Goal: Task Accomplishment & Management: Use online tool/utility

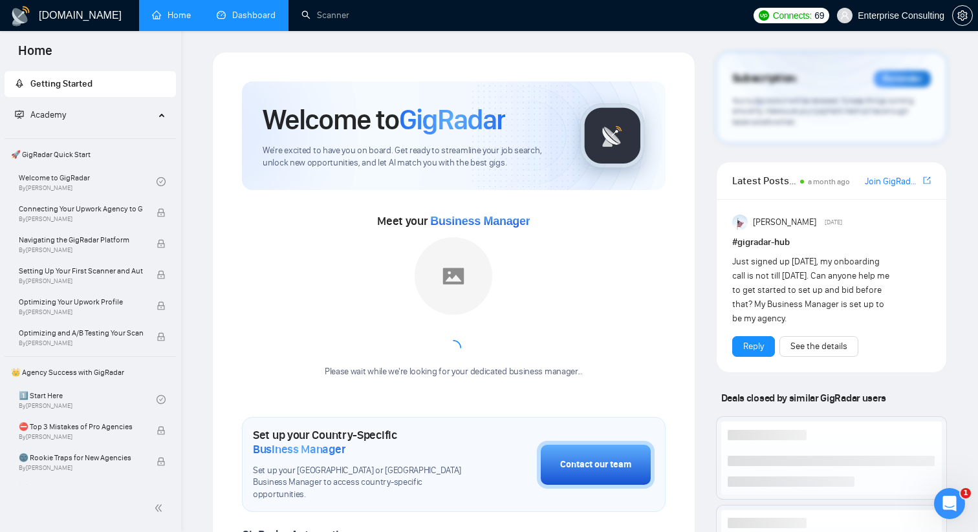
click at [262, 14] on link "Dashboard" at bounding box center [246, 15] width 59 height 11
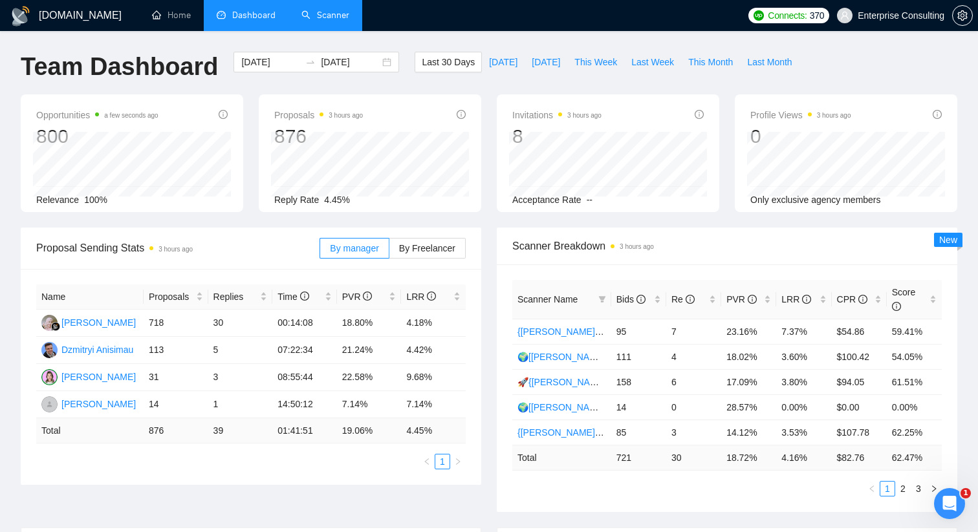
click at [334, 21] on link "Scanner" at bounding box center [325, 15] width 48 height 11
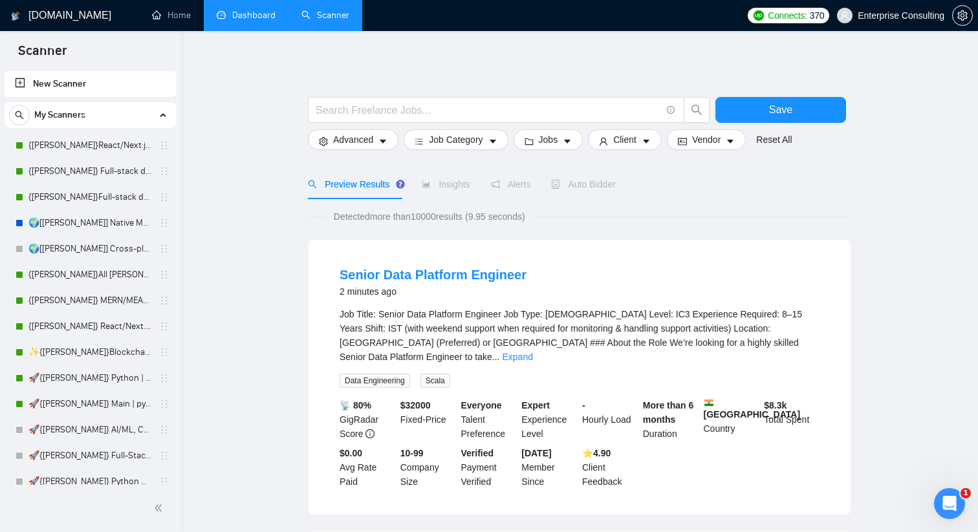
scroll to position [28, 0]
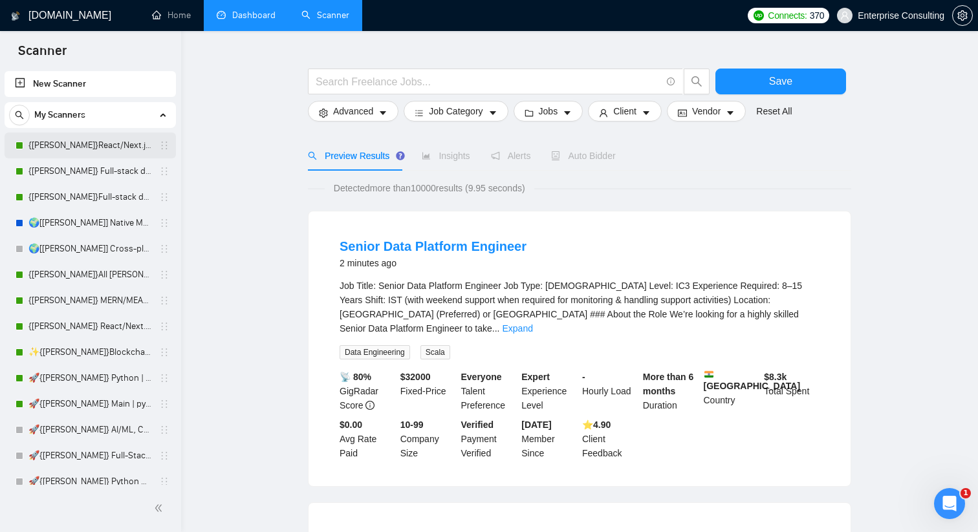
click at [105, 149] on link "{[PERSON_NAME]}React/Next.js/Node.js (Long-term, All Niches)" at bounding box center [89, 146] width 123 height 26
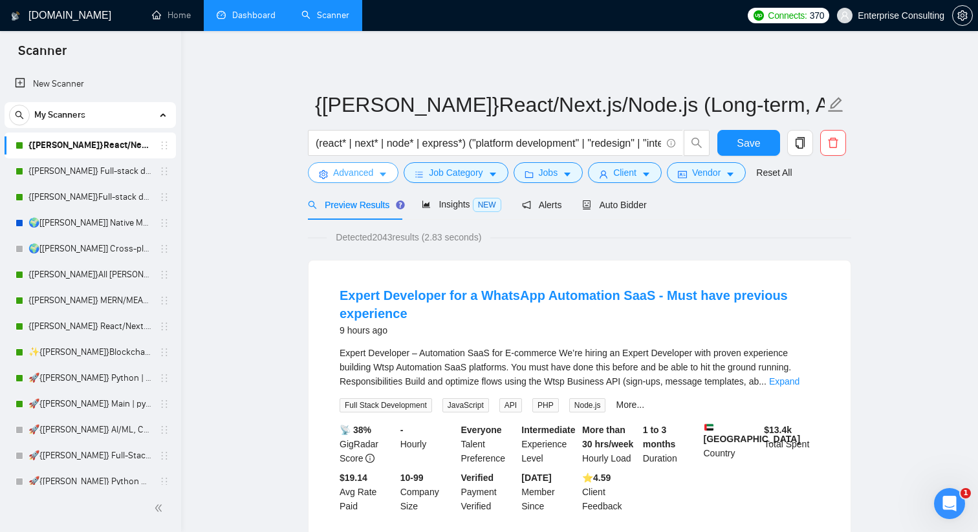
click at [387, 171] on icon "caret-down" at bounding box center [382, 174] width 9 height 9
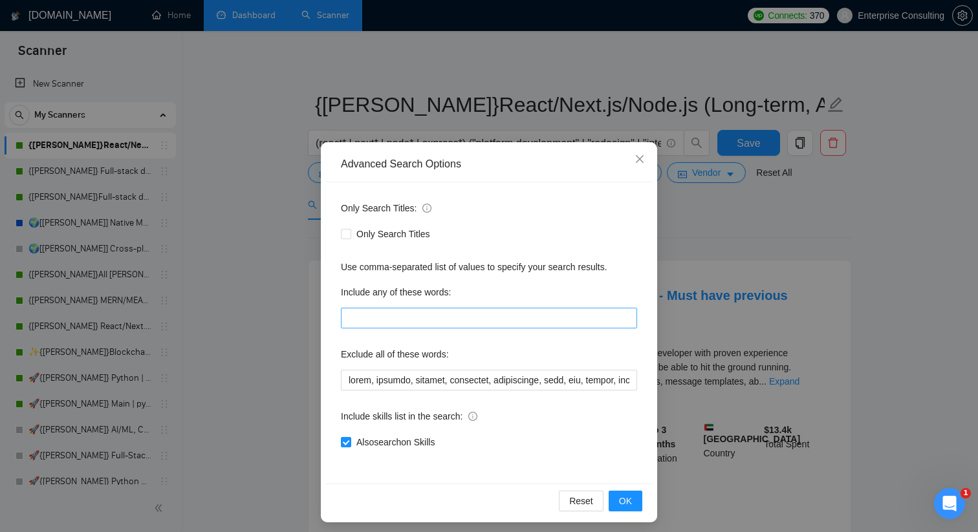
scroll to position [6, 0]
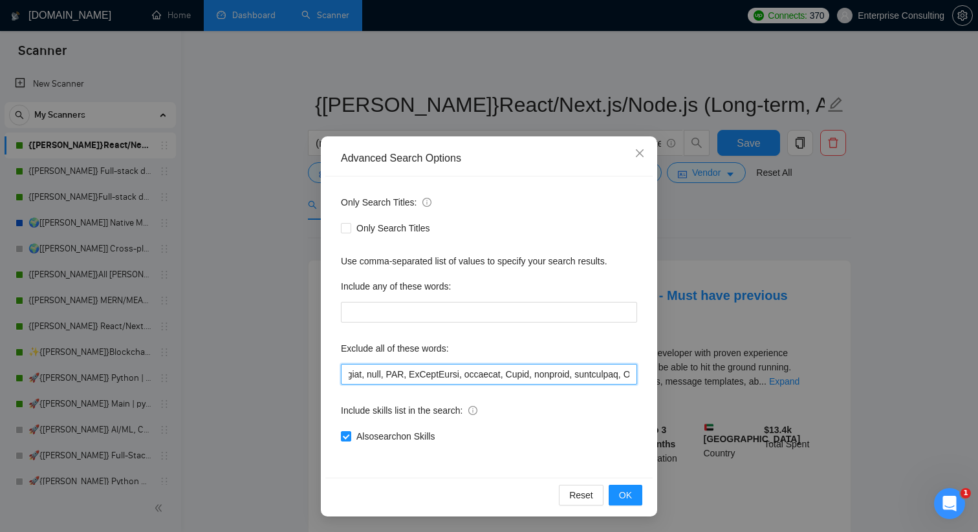
drag, startPoint x: 446, startPoint y: 375, endPoint x: 621, endPoint y: 375, distance: 175.2
click at [621, 375] on input "text" at bounding box center [489, 374] width 296 height 21
click at [553, 372] on input "text" at bounding box center [489, 374] width 296 height 21
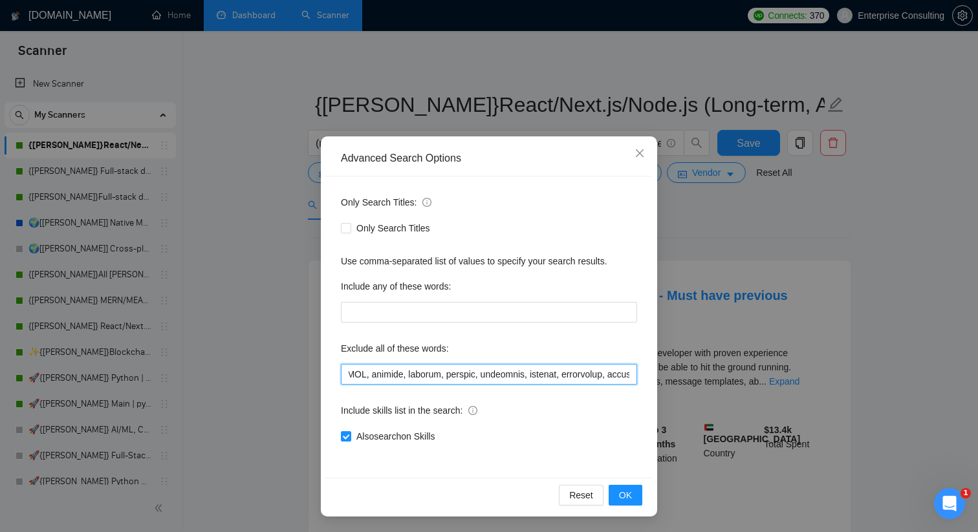
drag, startPoint x: 517, startPoint y: 373, endPoint x: 610, endPoint y: 369, distance: 92.5
click at [610, 369] on input "text" at bounding box center [489, 374] width 296 height 21
click at [637, 158] on icon "close" at bounding box center [639, 153] width 10 height 10
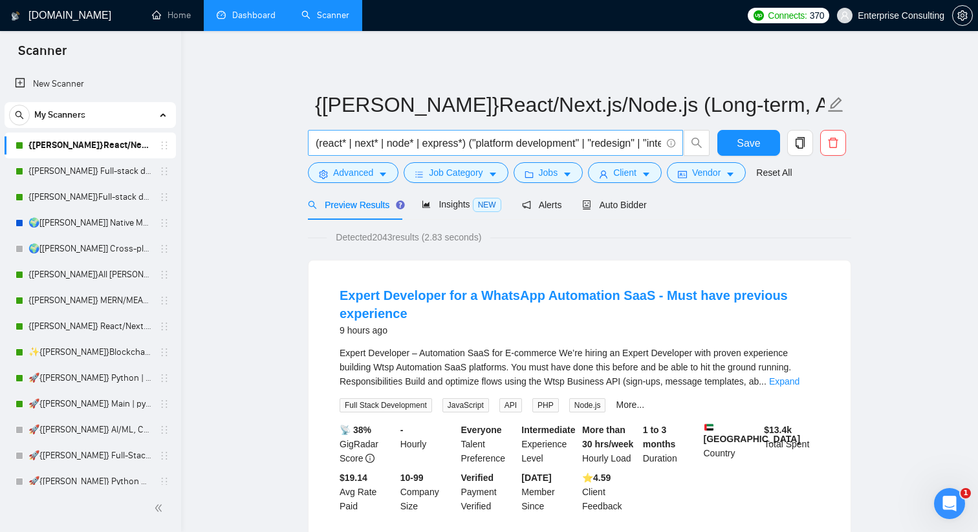
click at [391, 149] on input "(react* | next* | node* | express*) ("platform development" | "redesign" | "int…" at bounding box center [488, 143] width 345 height 16
drag, startPoint x: 515, startPoint y: 143, endPoint x: 599, endPoint y: 138, distance: 83.5
click at [599, 138] on input "(react* | next* | node* | express*) ("platform development" | "redesign" | "int…" at bounding box center [488, 143] width 345 height 16
click at [544, 144] on input "(react* | next* | node* | express*) ("platform development" | "redesign" | "int…" at bounding box center [488, 143] width 345 height 16
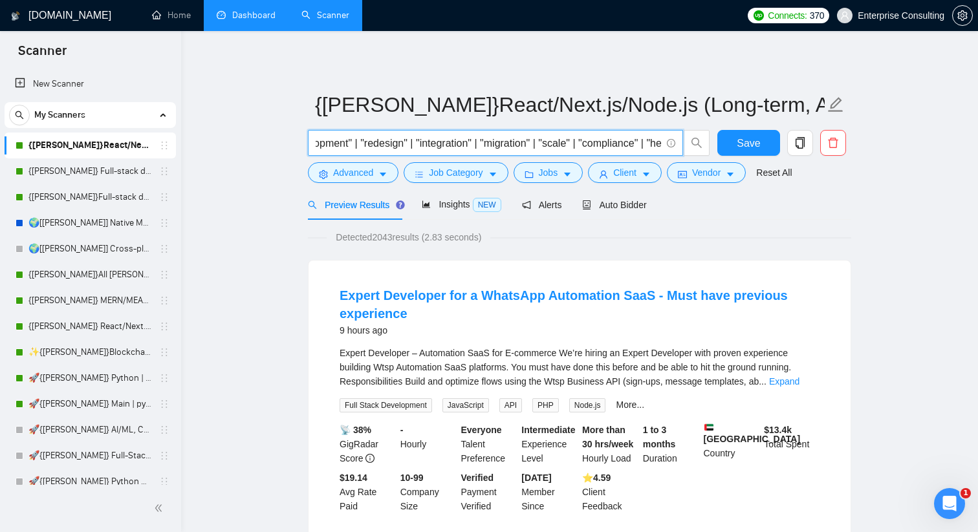
drag, startPoint x: 610, startPoint y: 142, endPoint x: 649, endPoint y: 143, distance: 39.4
click at [649, 143] on input "(react* | next* | node* | express*) ("platform development" | "redesign" | "int…" at bounding box center [488, 143] width 345 height 16
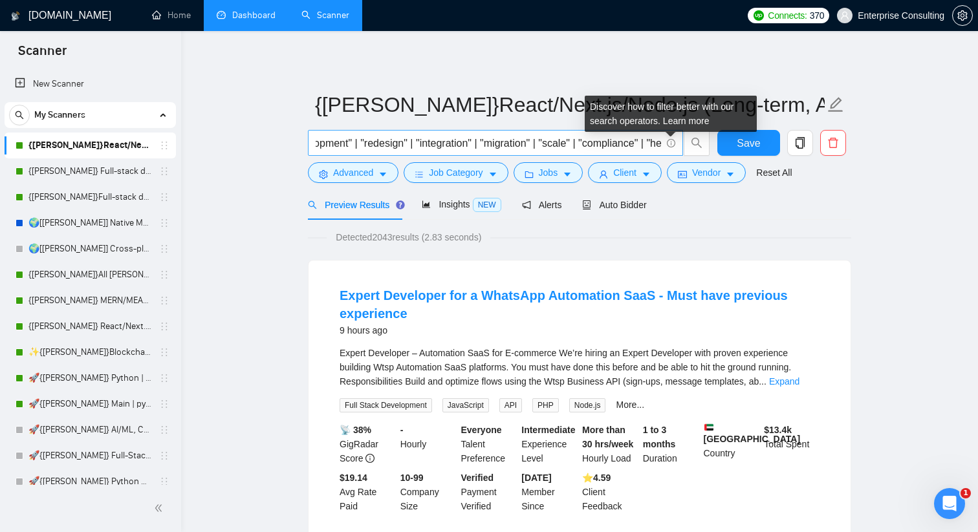
scroll to position [0, 0]
click at [669, 142] on icon "info-circle" at bounding box center [671, 143] width 8 height 8
click at [688, 121] on link "Learn more" at bounding box center [686, 121] width 47 height 10
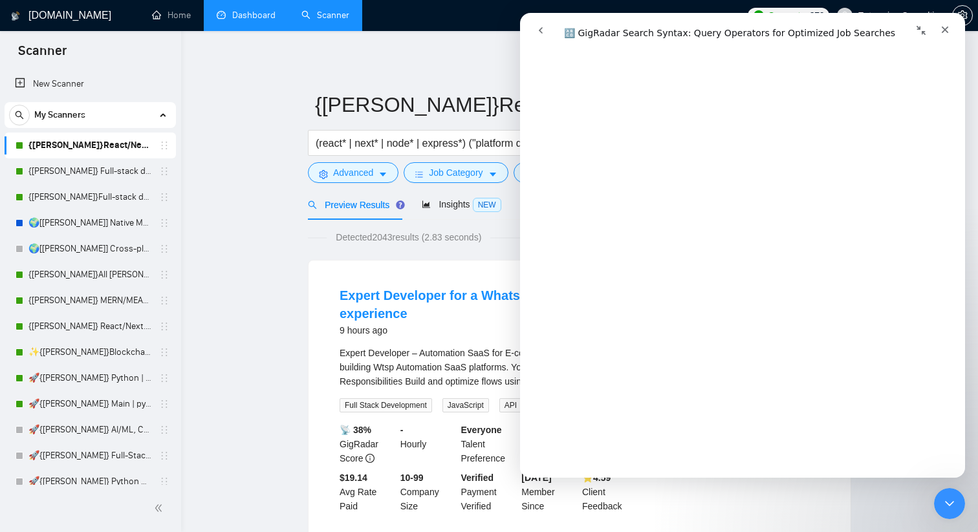
scroll to position [1583, 0]
click at [945, 29] on icon "Закрыть" at bounding box center [944, 30] width 10 height 10
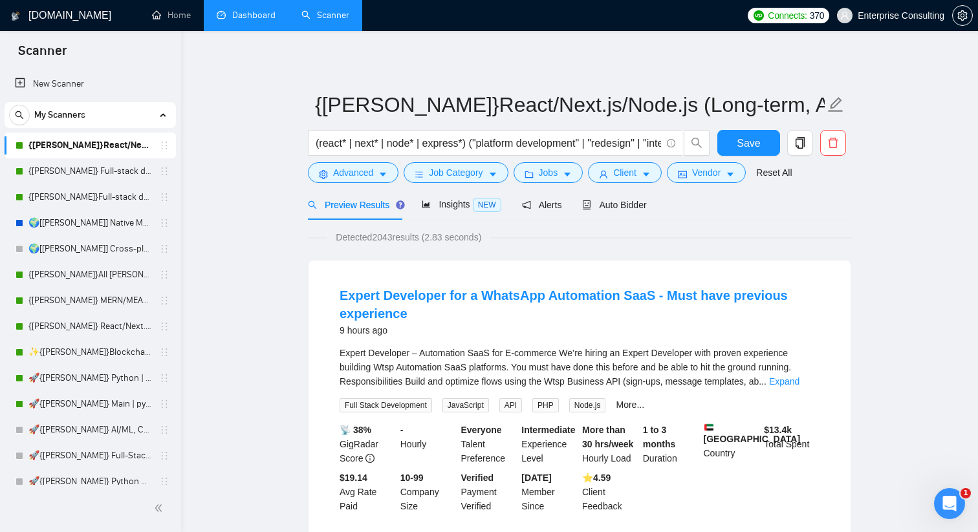
scroll to position [0, 0]
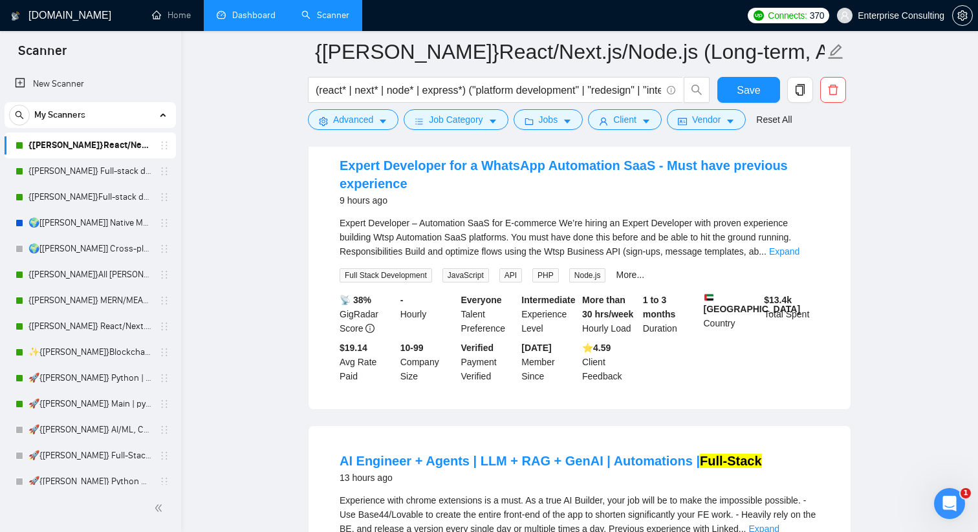
scroll to position [115, 0]
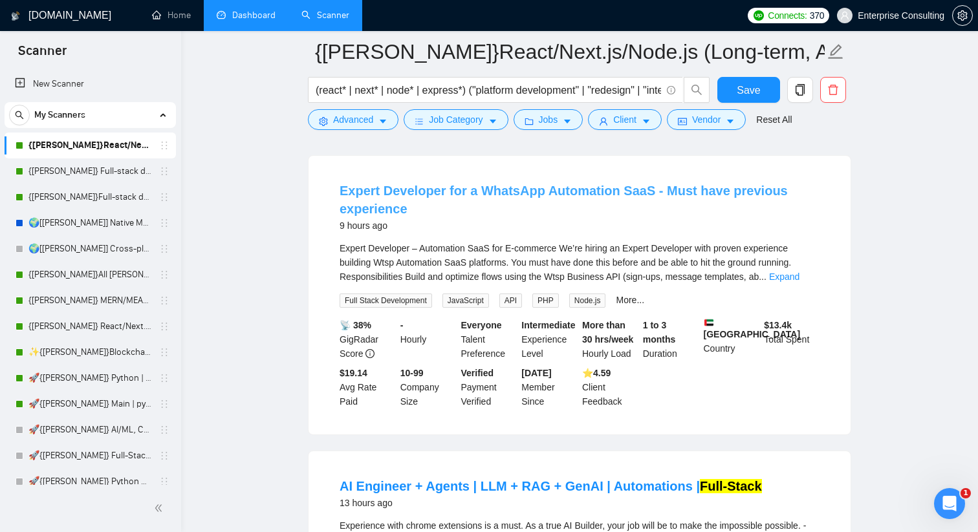
click at [508, 192] on link "Expert Developer for a WhatsApp Automation SaaS - Must have previous experience" at bounding box center [563, 200] width 448 height 32
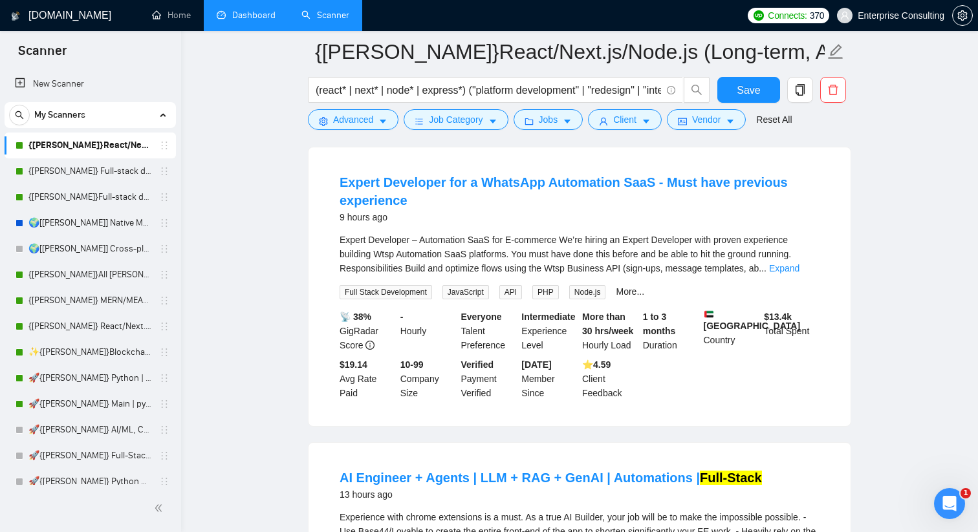
scroll to position [116, 0]
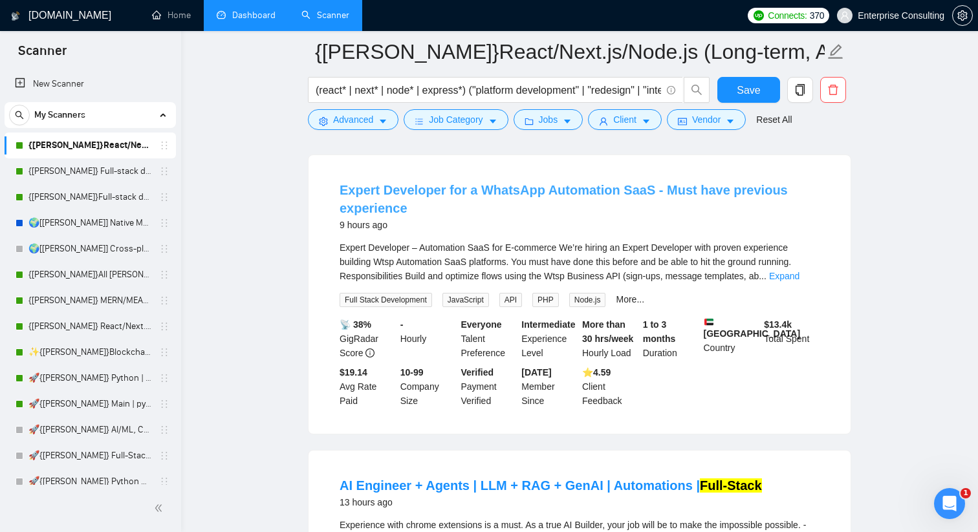
click at [382, 204] on link "Expert Developer for a WhatsApp Automation SaaS - Must have previous experience" at bounding box center [563, 199] width 448 height 32
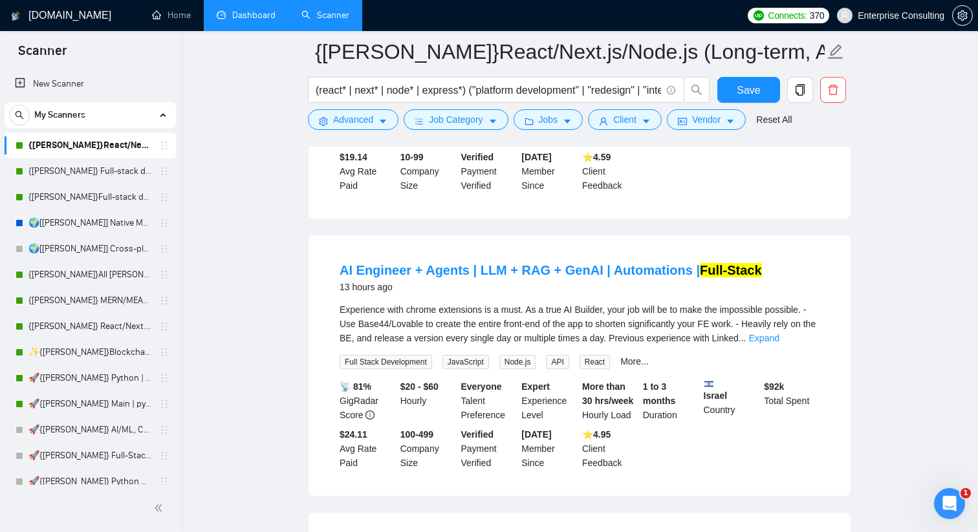
scroll to position [333, 0]
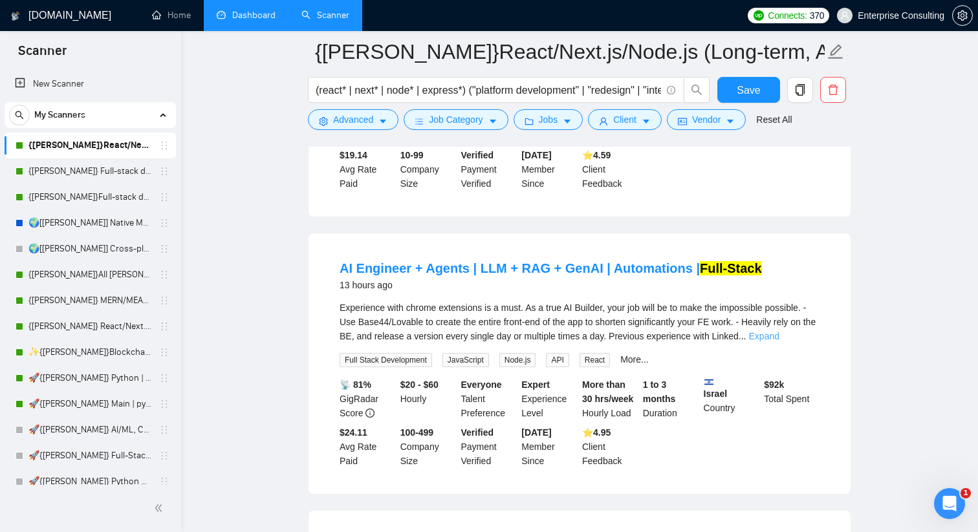
click at [779, 341] on link "Expand" at bounding box center [764, 336] width 30 height 10
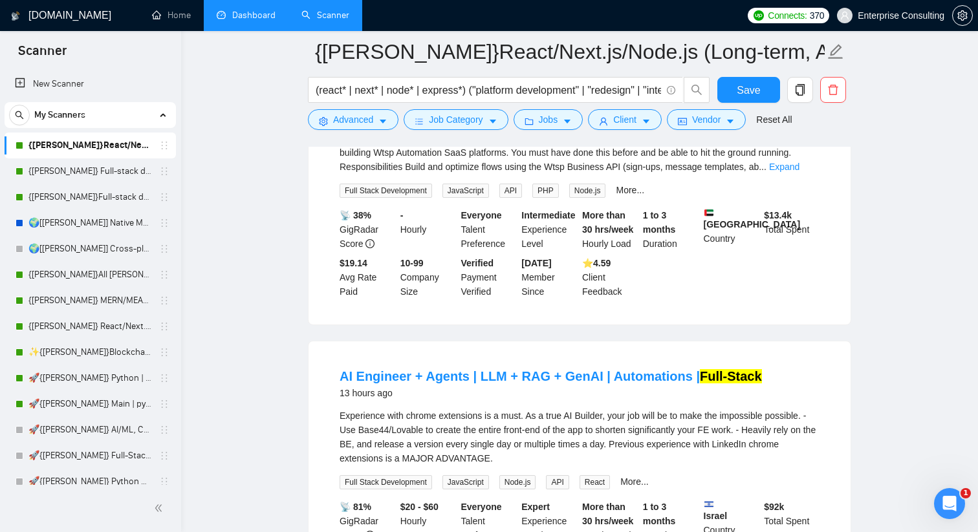
scroll to position [0, 0]
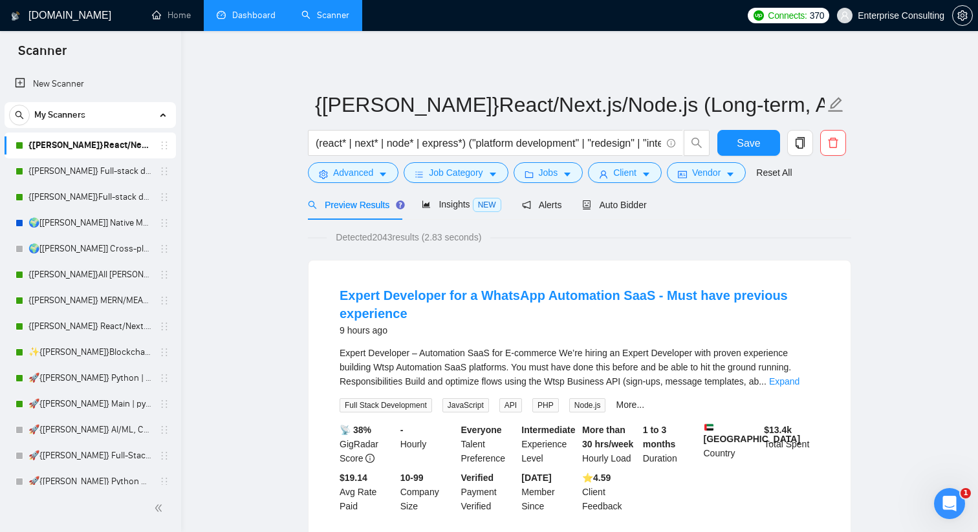
click at [257, 18] on link "Dashboard" at bounding box center [246, 15] width 59 height 11
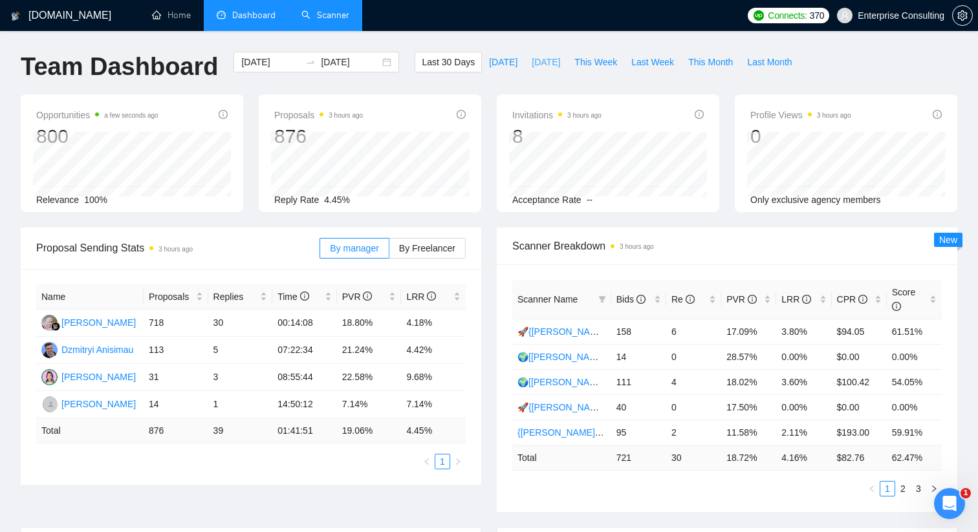
click at [533, 60] on span "[DATE]" at bounding box center [545, 62] width 28 height 14
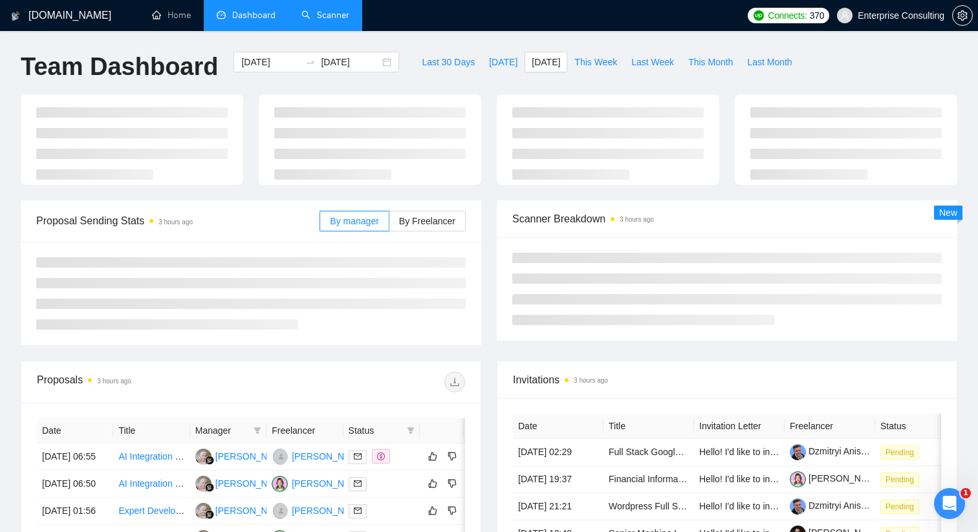
type input "[DATE]"
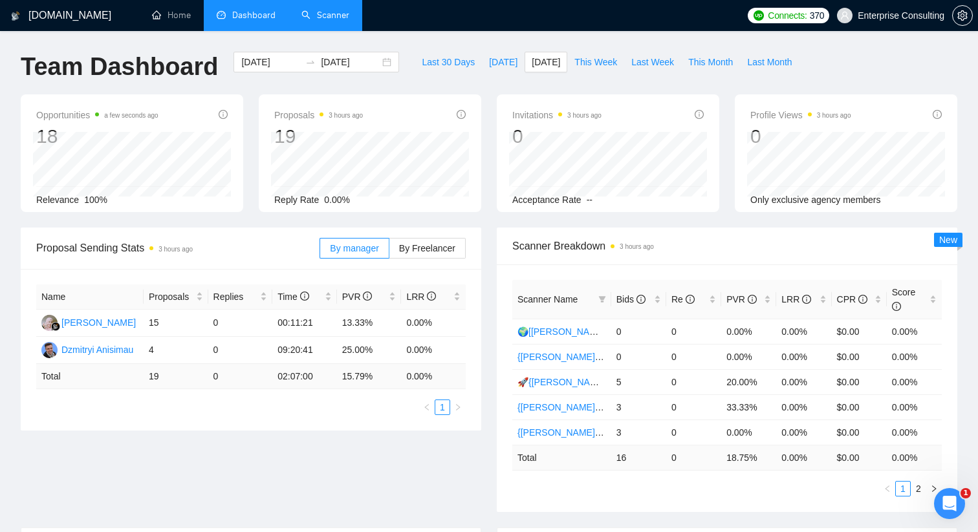
click at [617, 456] on td "16" at bounding box center [638, 457] width 55 height 25
click at [626, 456] on td "16" at bounding box center [638, 457] width 55 height 25
click at [589, 61] on span "This Week" at bounding box center [595, 62] width 43 height 14
type input "[DATE]"
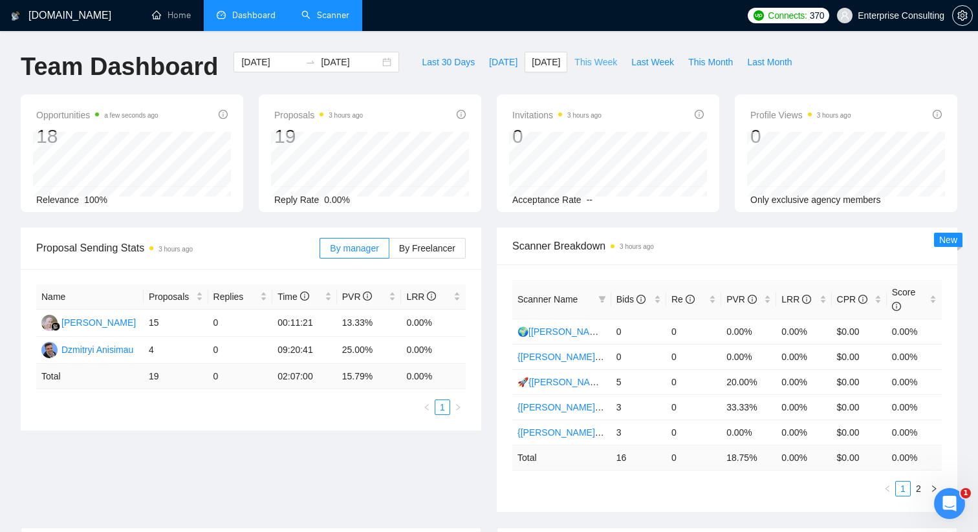
type input "[DATE]"
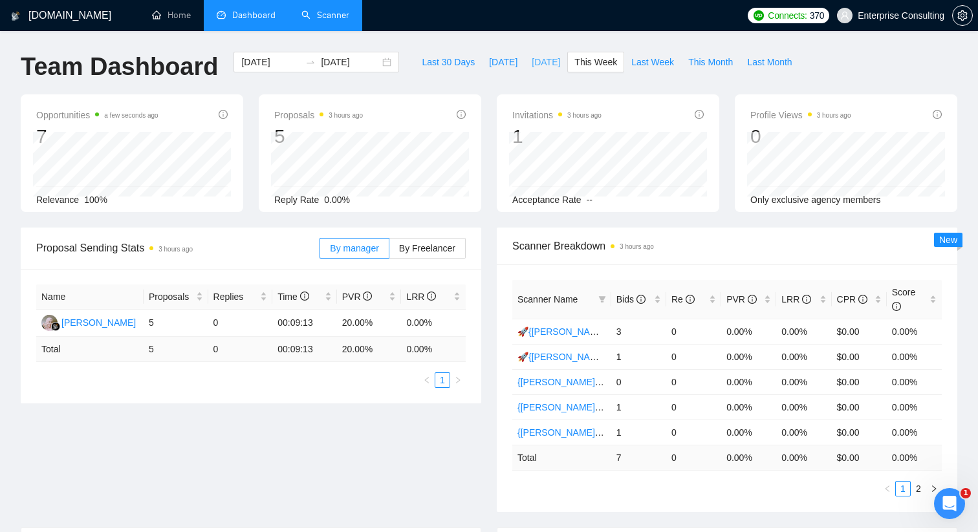
click at [540, 62] on span "[DATE]" at bounding box center [545, 62] width 28 height 14
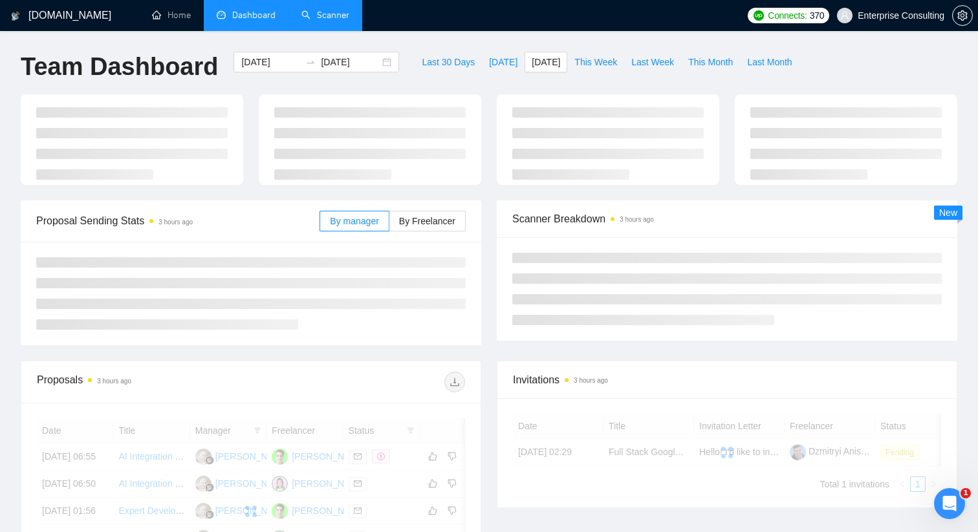
type input "[DATE]"
